Goal: Task Accomplishment & Management: Manage account settings

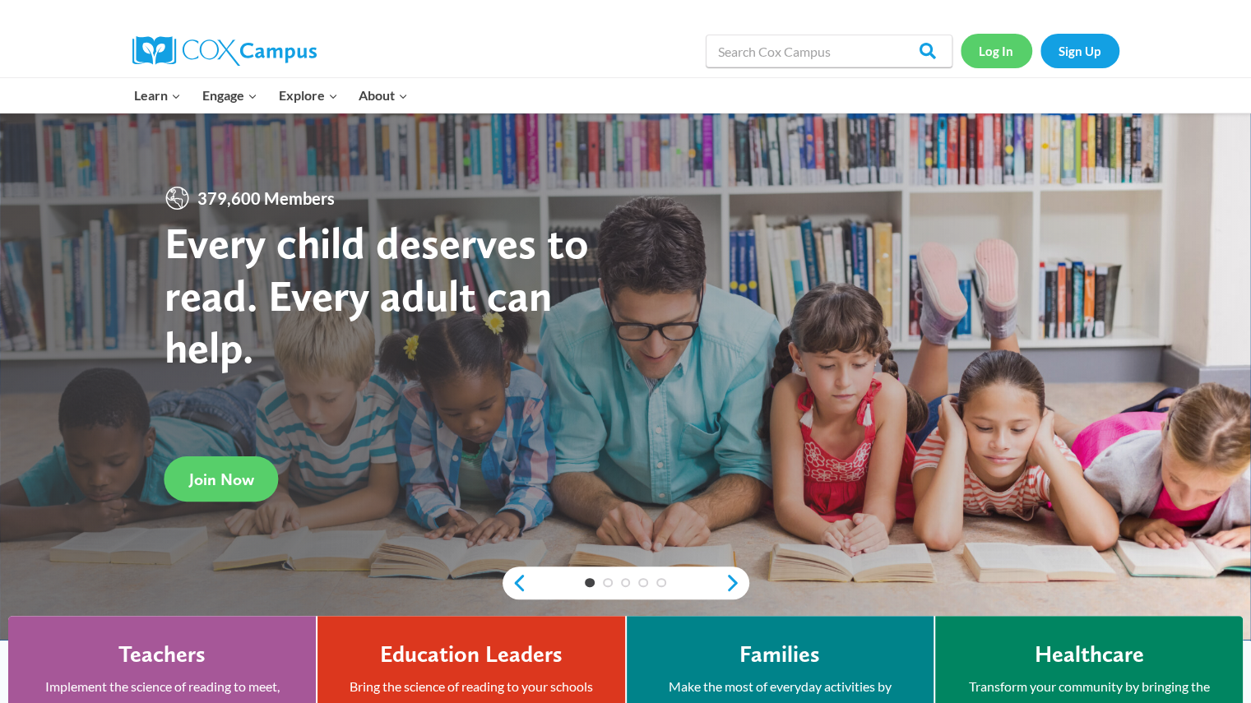
click at [993, 47] on link "Log In" at bounding box center [996, 51] width 72 height 34
click at [988, 56] on link "Log In" at bounding box center [996, 51] width 72 height 34
